Goal: Find specific page/section: Find specific page/section

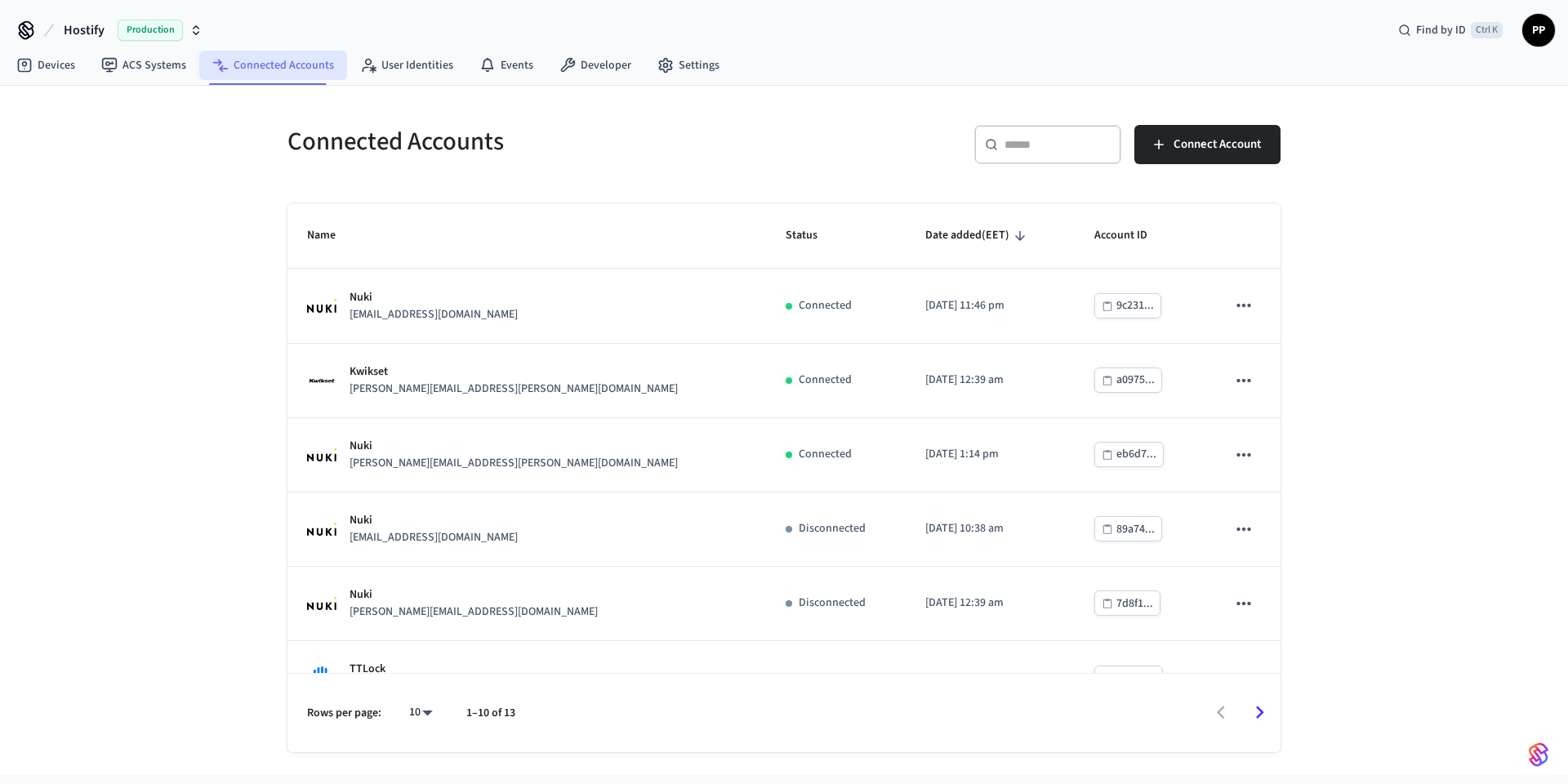
click at [277, 59] on link "Connected Accounts" at bounding box center [273, 66] width 148 height 30
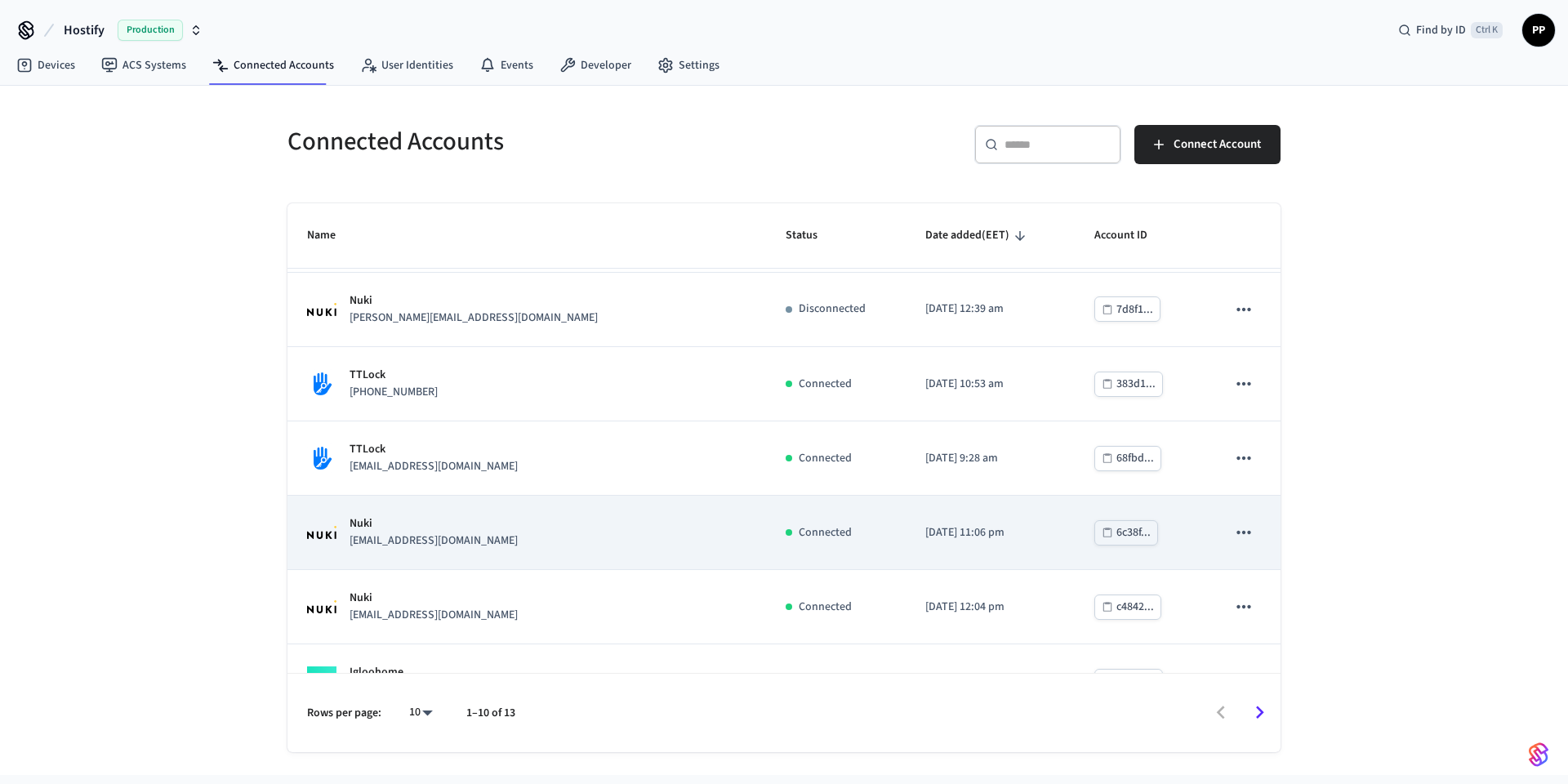
scroll to position [341, 0]
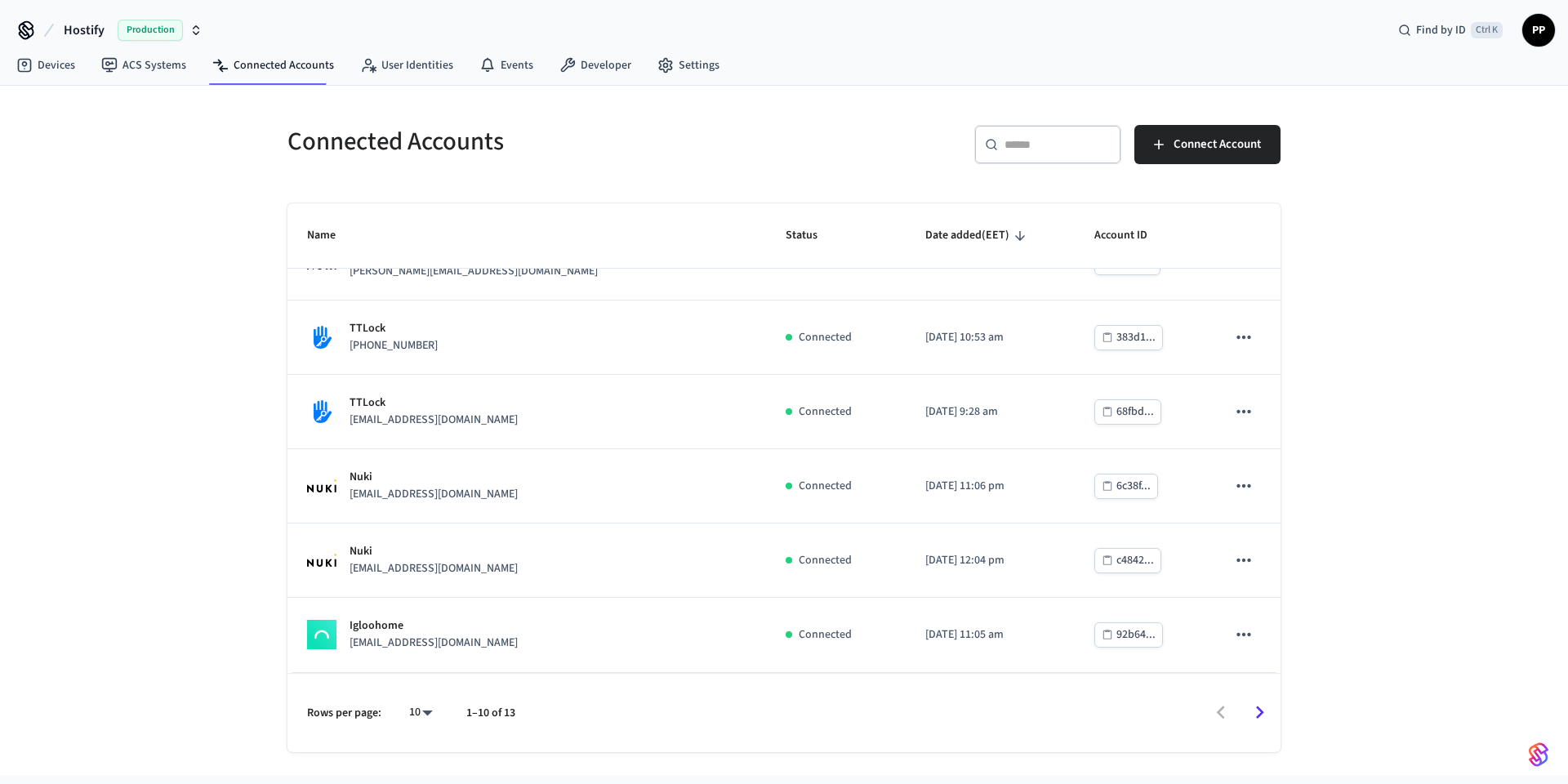
click at [425, 716] on body "Hostify Production Find by ID Ctrl K PP Devices ACS Systems Connected Accounts …" at bounding box center [784, 388] width 1568 height 776
click at [411, 734] on li "All" at bounding box center [414, 736] width 43 height 44
type input "**"
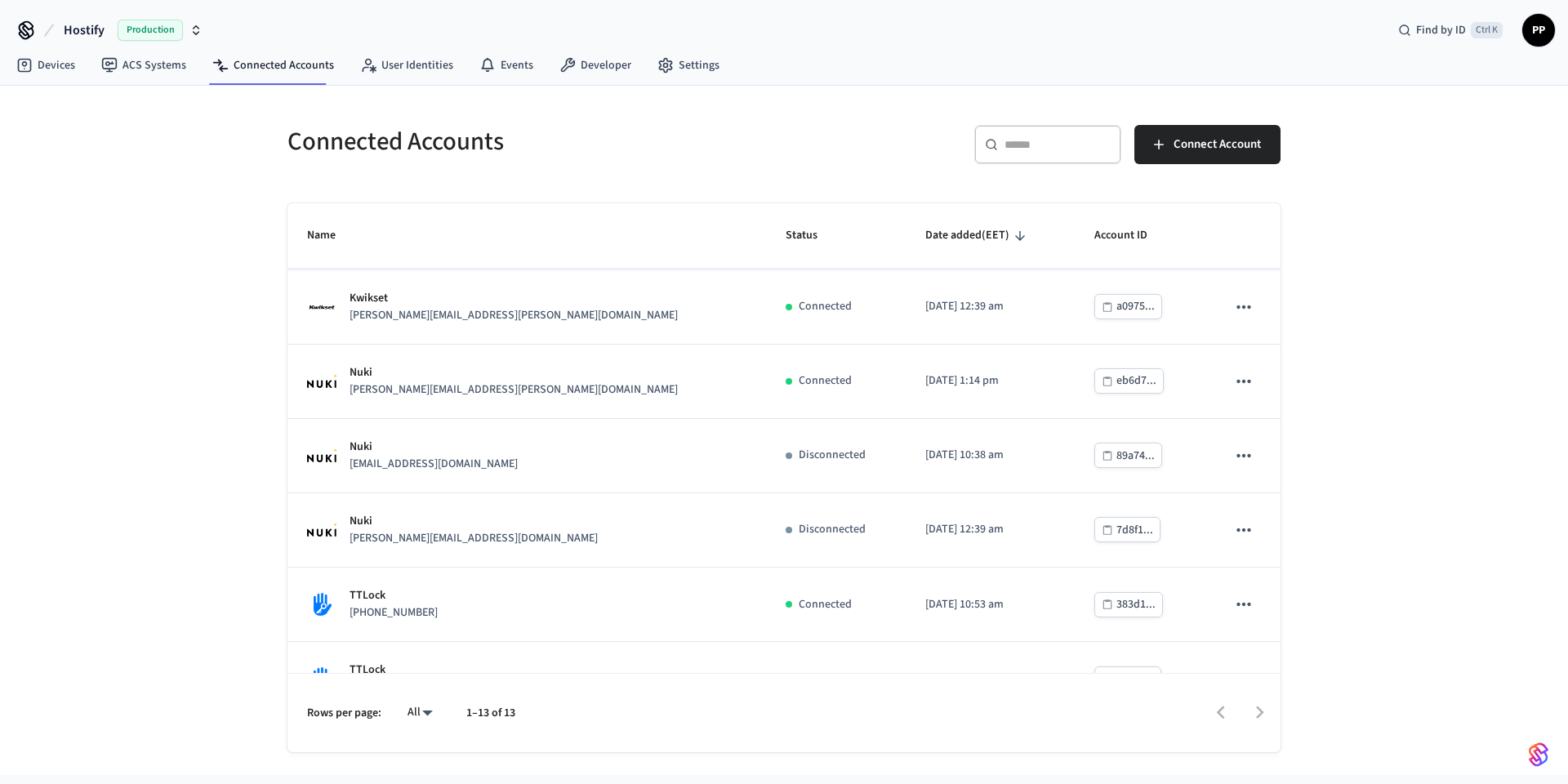
scroll to position [0, 0]
click at [168, 29] on span "Production" at bounding box center [150, 30] width 66 height 21
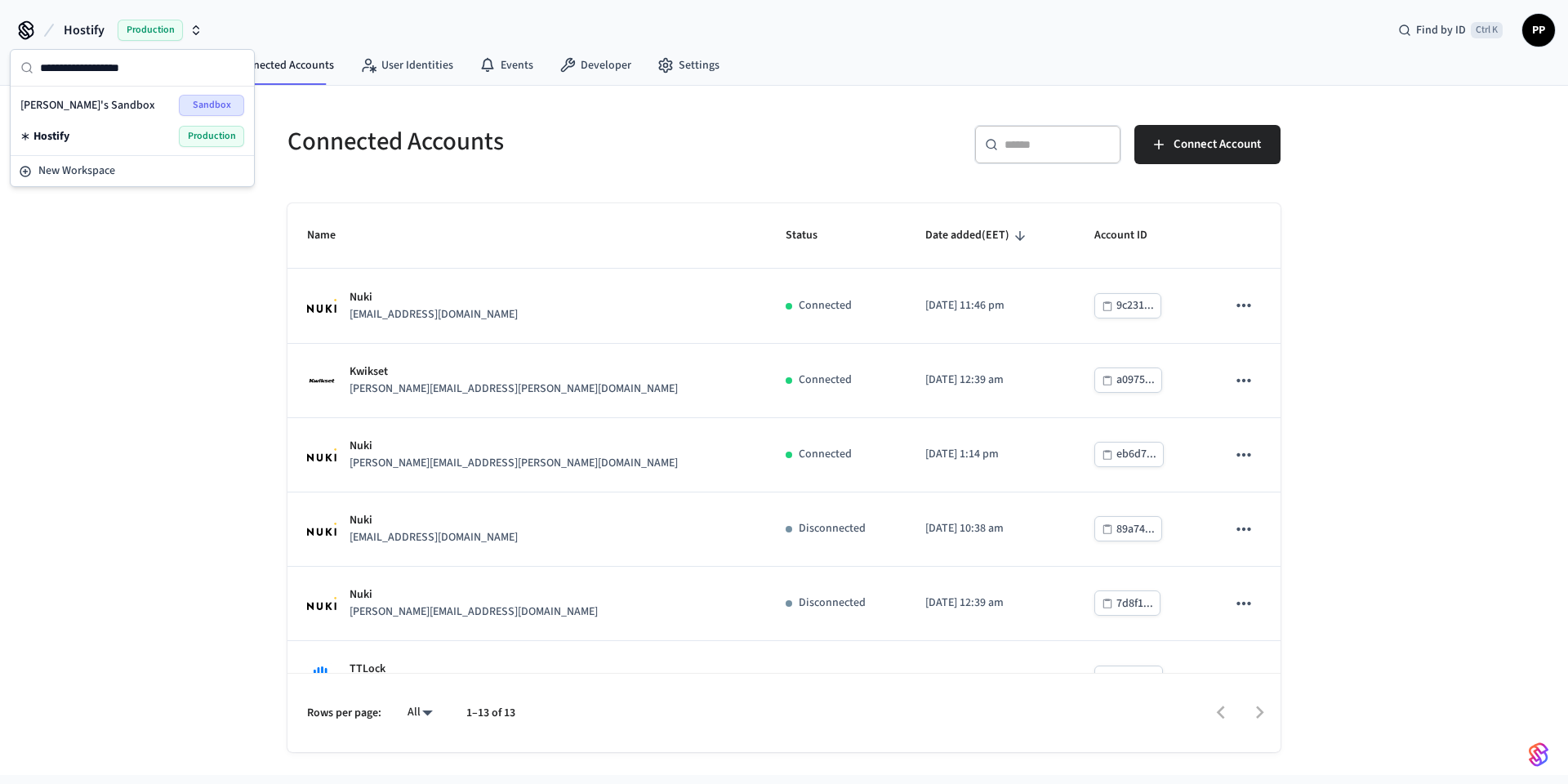
click at [212, 108] on span "Sandbox" at bounding box center [211, 105] width 66 height 21
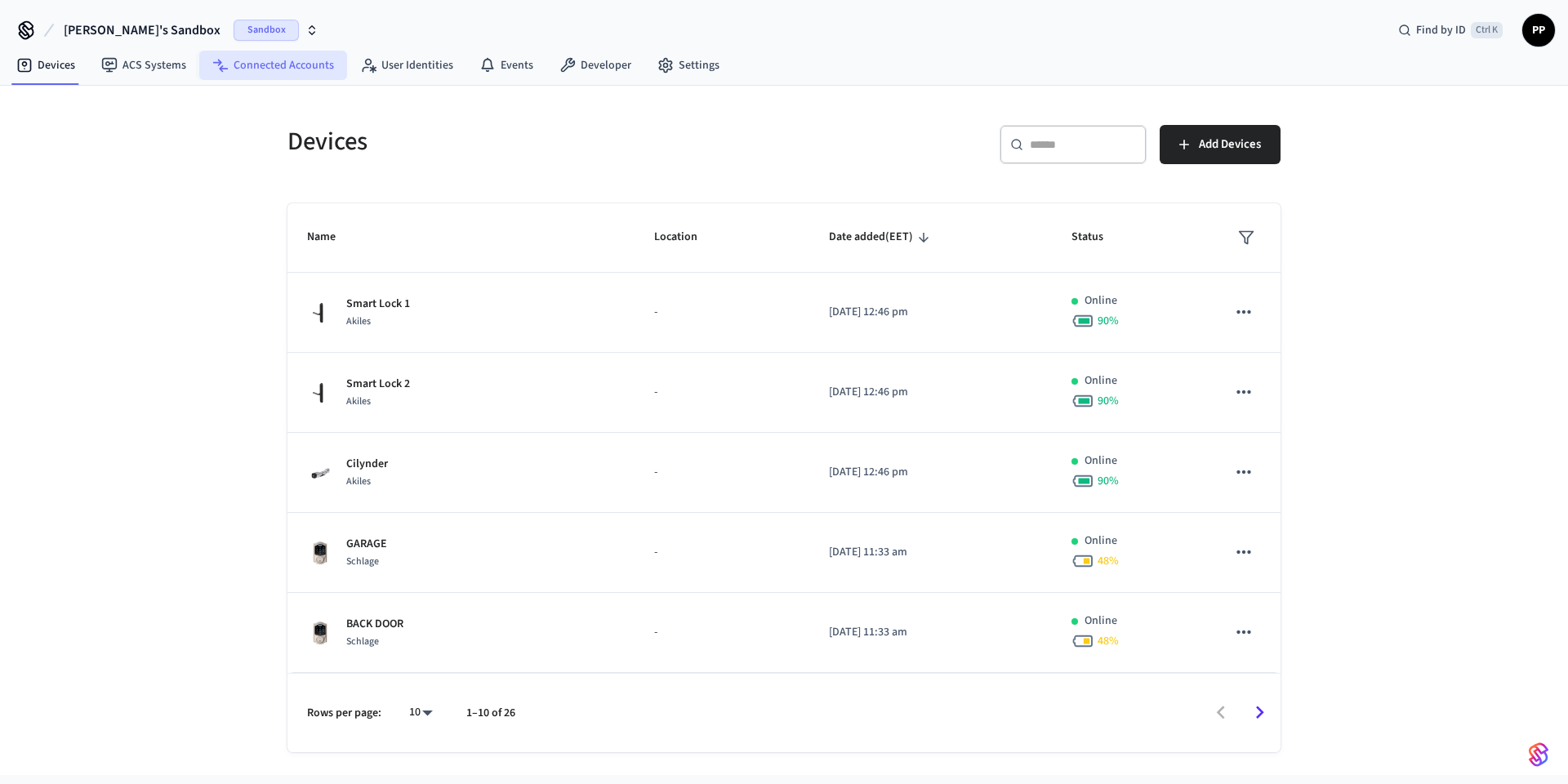
click at [278, 52] on link "Connected Accounts" at bounding box center [273, 66] width 148 height 30
